Goal: Task Accomplishment & Management: Manage account settings

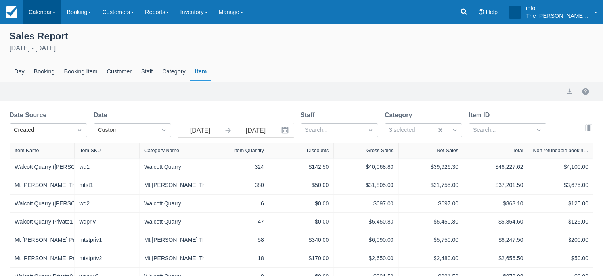
scroll to position [48, 0]
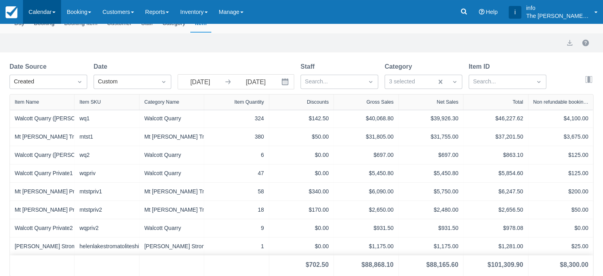
click at [43, 11] on link "Calendar" at bounding box center [42, 12] width 38 height 24
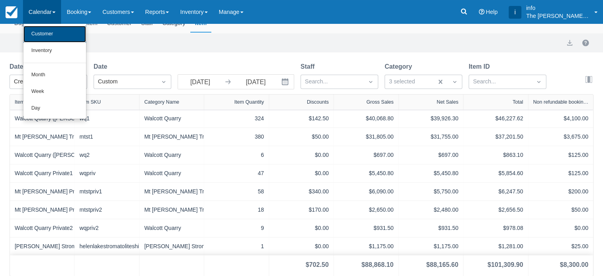
click at [46, 36] on link "Customer" at bounding box center [54, 34] width 63 height 17
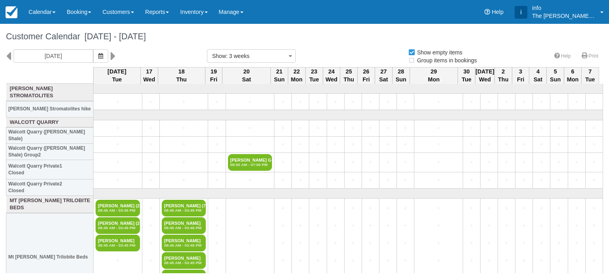
select select
click at [9, 53] on icon at bounding box center [8, 55] width 5 height 13
type input "Tue 26 August 2025"
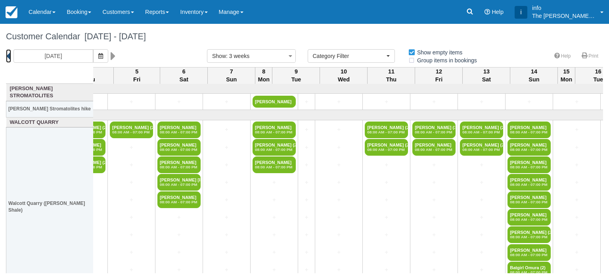
scroll to position [0, 476]
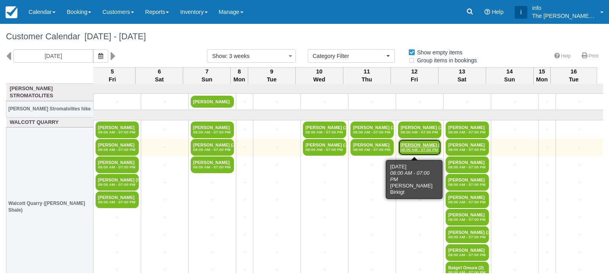
click at [416, 147] on em "08:00 AM - 07:00 PM" at bounding box center [420, 149] width 38 height 5
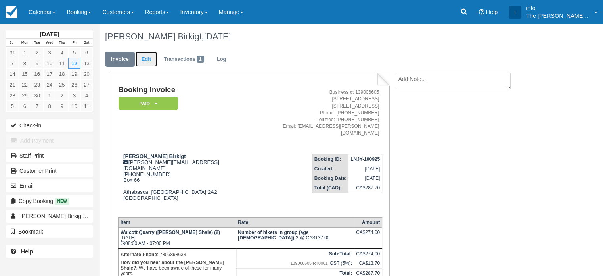
click at [149, 59] on link "Edit" at bounding box center [146, 59] width 21 height 15
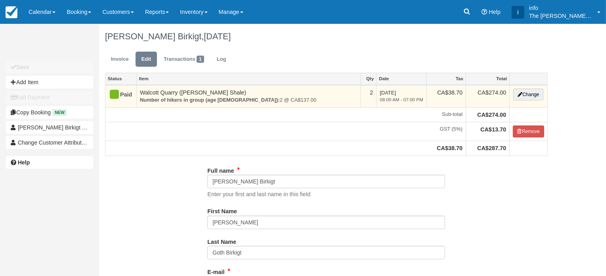
type input "(780) 212-1880"
click at [526, 99] on button "Change" at bounding box center [529, 94] width 30 height 12
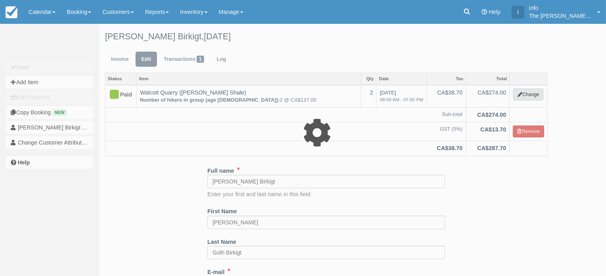
type input "274.00"
select select "2"
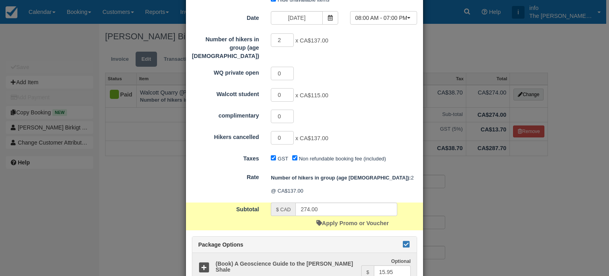
scroll to position [119, 0]
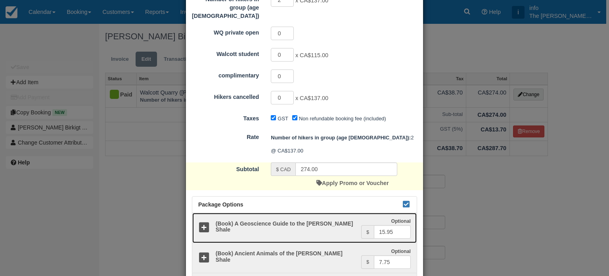
click at [201, 222] on icon at bounding box center [204, 228] width 12 height 12
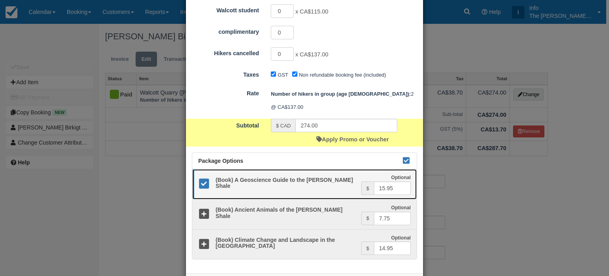
scroll to position [176, 0]
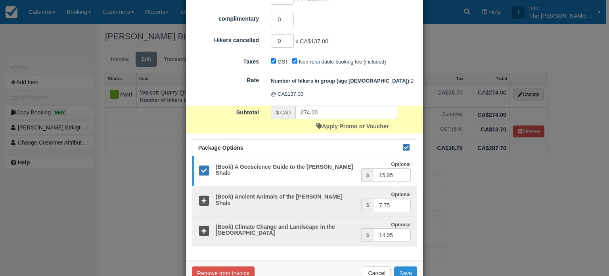
click at [403, 266] on button "Save" at bounding box center [405, 272] width 23 height 13
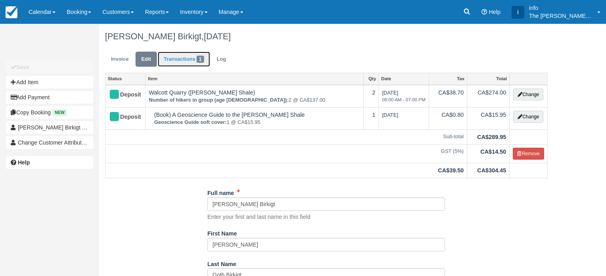
click at [185, 62] on link "Transactions 1" at bounding box center [184, 59] width 52 height 15
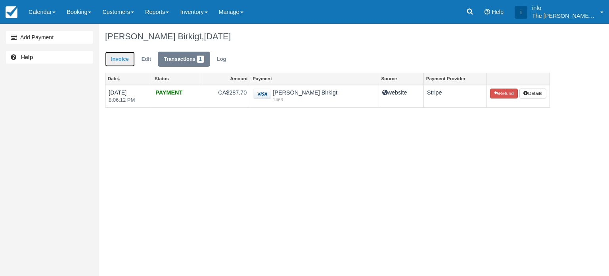
click at [125, 59] on link "Invoice" at bounding box center [120, 59] width 30 height 15
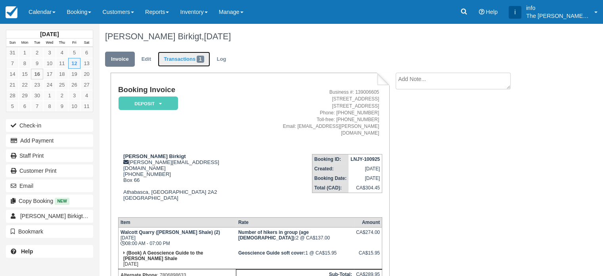
click at [189, 60] on link "Transactions 1" at bounding box center [184, 59] width 52 height 15
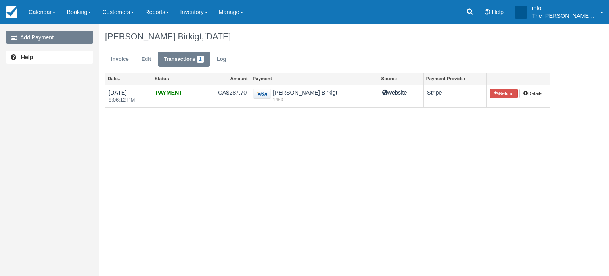
click at [55, 39] on link "Add Payment" at bounding box center [49, 37] width 87 height 13
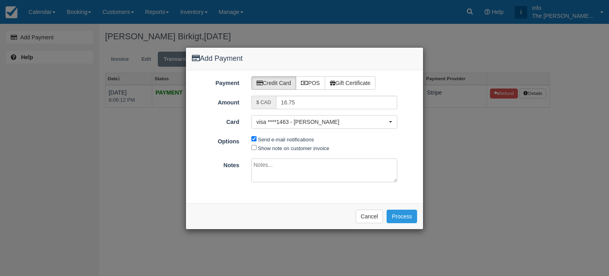
click at [253, 150] on span "Show note on customer invoice" at bounding box center [324, 147] width 146 height 9
click at [253, 148] on input "Show note on customer invoice" at bounding box center [253, 147] width 5 height 5
checkbox input "true"
click at [405, 215] on button "Process" at bounding box center [402, 215] width 31 height 13
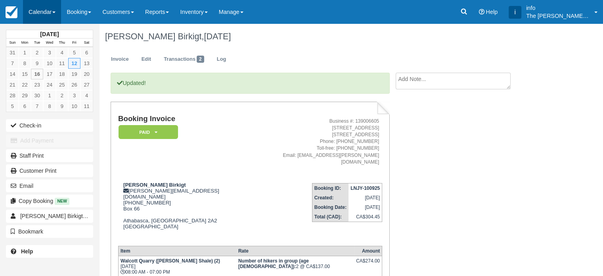
click at [49, 12] on link "Calendar" at bounding box center [42, 12] width 38 height 24
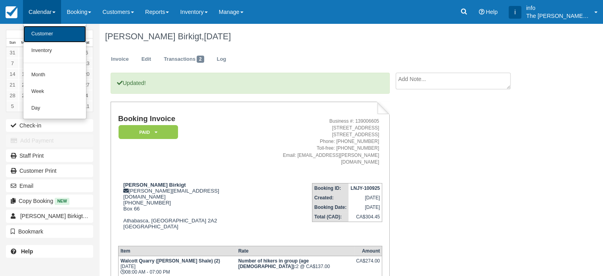
click at [46, 35] on link "Customer" at bounding box center [54, 34] width 63 height 17
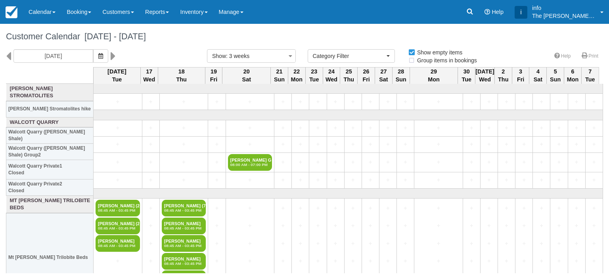
select select
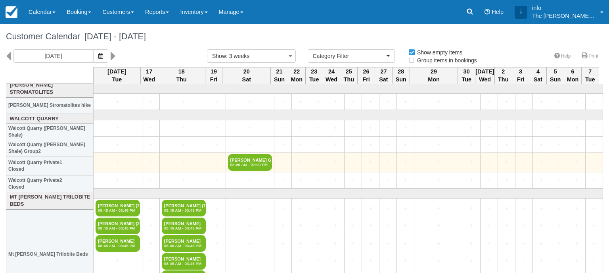
scroll to position [40, 0]
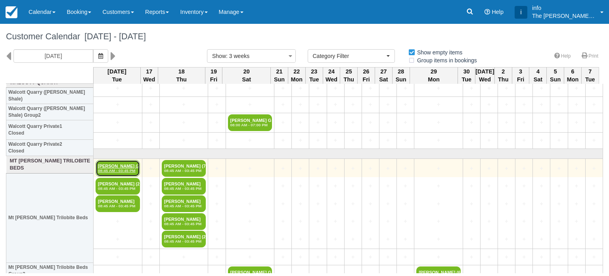
click at [114, 167] on link "[PERSON_NAME] (2) 08:45 AM - 03:45 PM" at bounding box center [118, 168] width 44 height 17
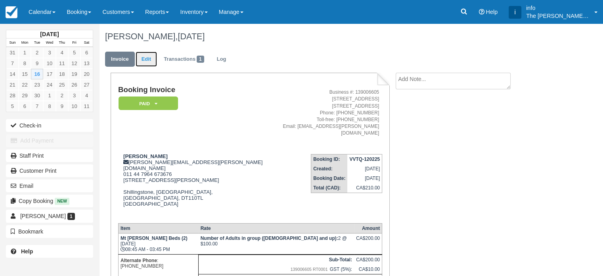
click at [147, 61] on link "Edit" at bounding box center [146, 59] width 21 height 15
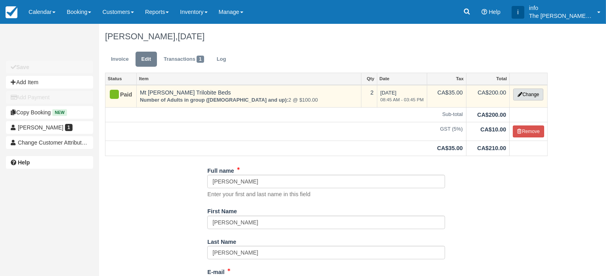
click at [529, 97] on button "Change" at bounding box center [529, 94] width 30 height 12
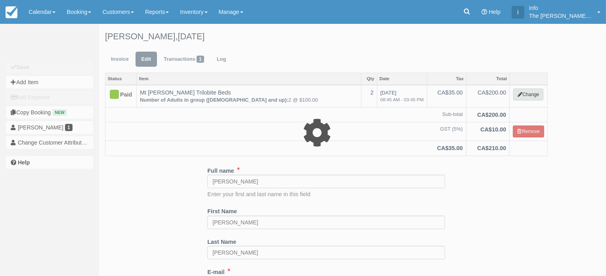
select select "3"
type input "200.00"
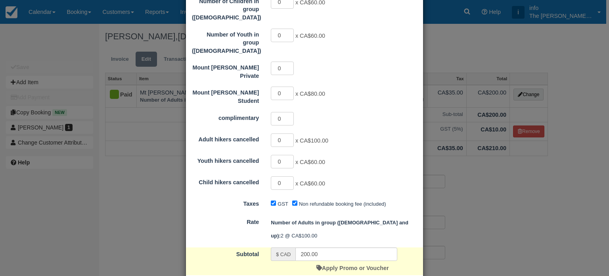
scroll to position [278, 0]
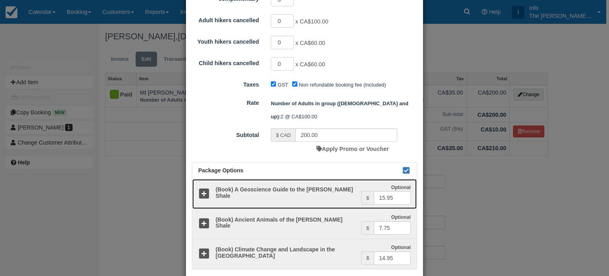
click at [202, 188] on icon at bounding box center [204, 194] width 12 height 12
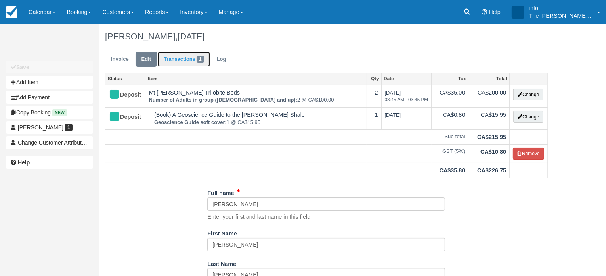
click at [189, 58] on link "Transactions 1" at bounding box center [184, 59] width 52 height 15
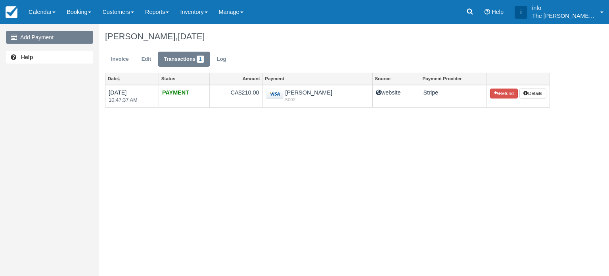
click at [40, 38] on link "Add Payment" at bounding box center [49, 37] width 87 height 13
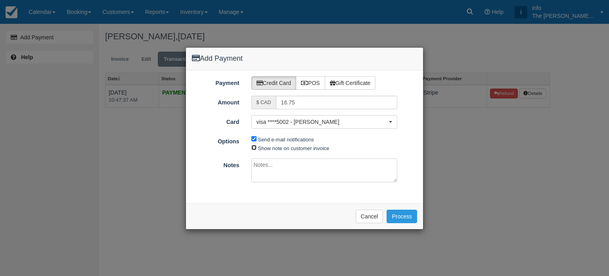
click at [252, 146] on input "Show note on customer invoice" at bounding box center [253, 147] width 5 height 5
checkbox input "true"
click at [394, 215] on button "Process" at bounding box center [402, 215] width 31 height 13
